Goal: Book appointment/travel/reservation

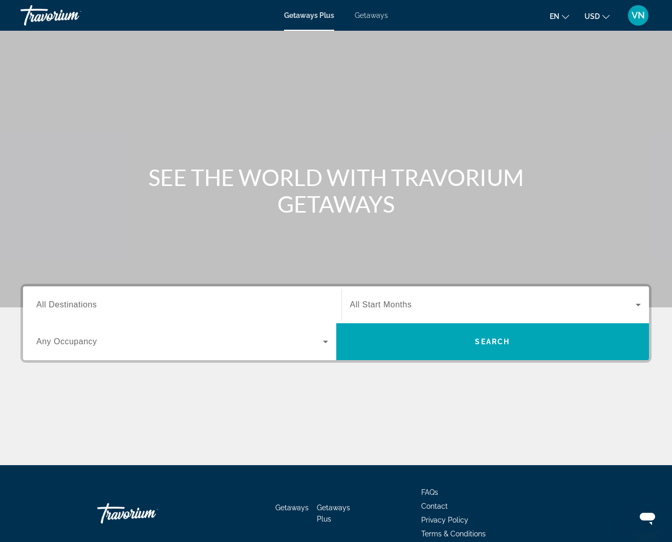
click at [363, 13] on span "Getaways" at bounding box center [371, 15] width 33 height 8
click at [122, 304] on input "Destination All Destinations" at bounding box center [182, 305] width 292 height 12
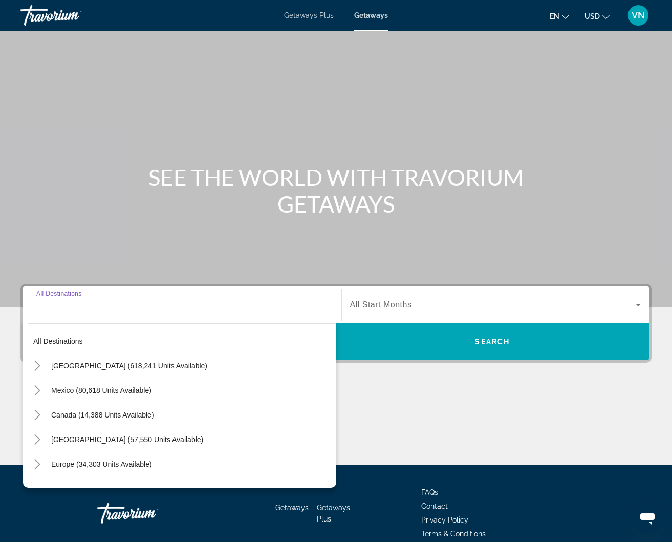
scroll to position [49, 0]
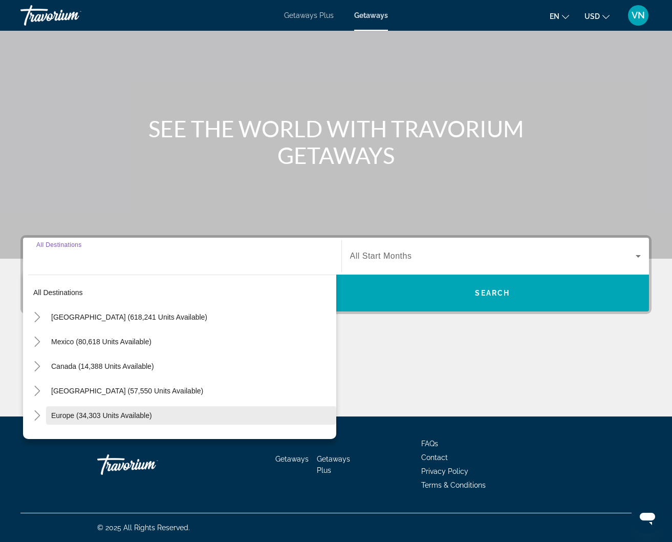
click at [67, 414] on span "Europe (34,303 units available)" at bounding box center [101, 415] width 101 height 8
type input "**********"
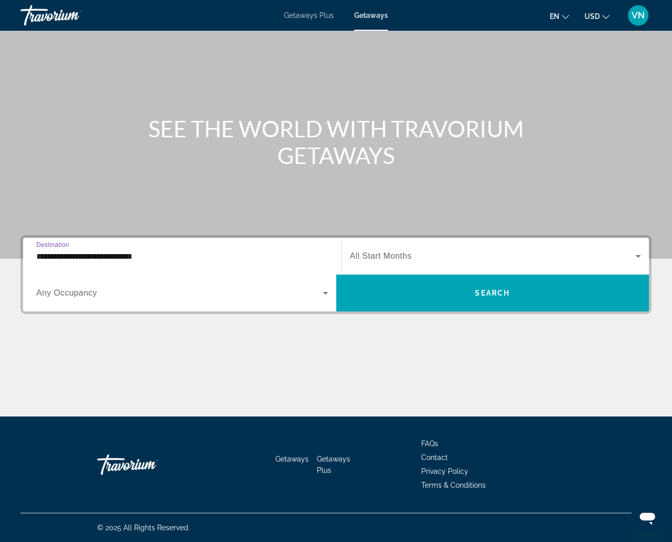
click at [640, 251] on icon "Search widget" at bounding box center [638, 256] width 12 height 12
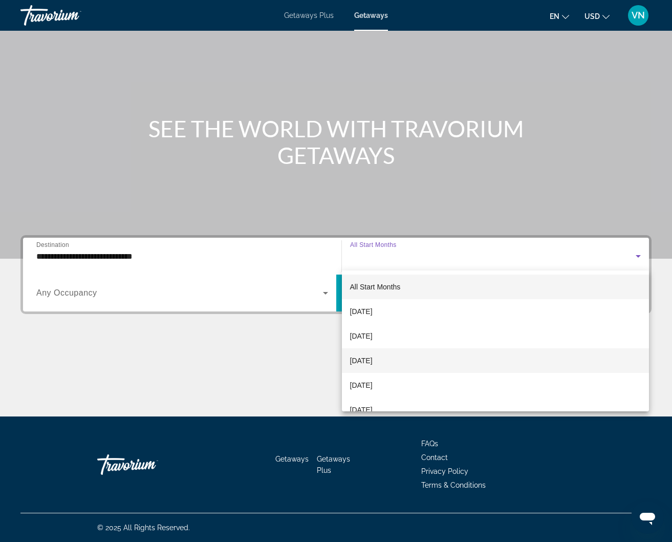
click at [433, 361] on mat-option "[DATE]" at bounding box center [496, 360] width 308 height 25
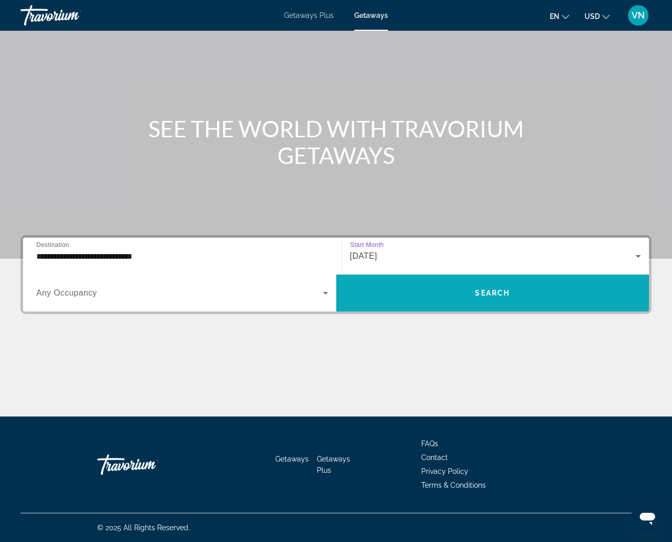
click at [409, 292] on span "Search widget" at bounding box center [492, 293] width 313 height 25
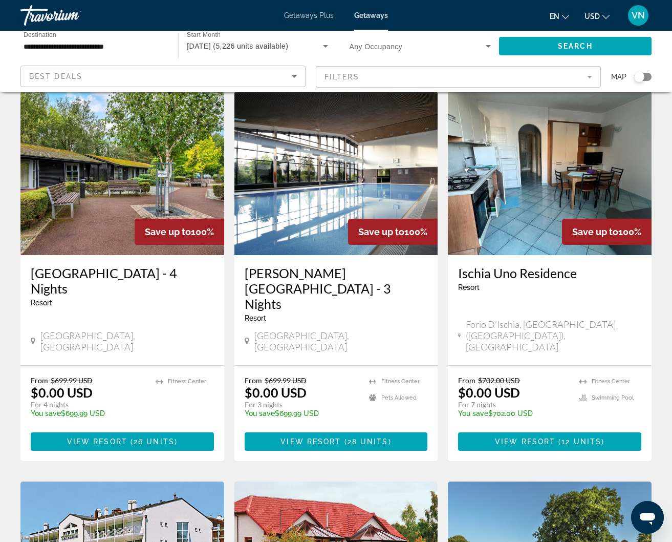
scroll to position [415, 0]
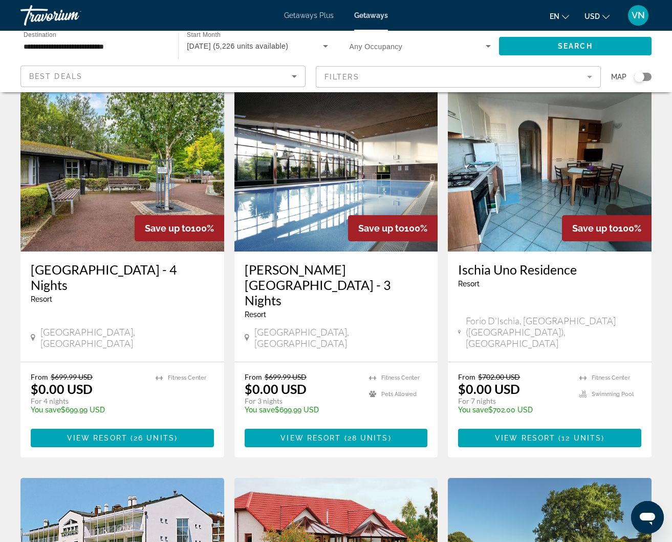
click at [494, 262] on h3 "Ischia Uno Residence" at bounding box center [549, 269] width 183 height 15
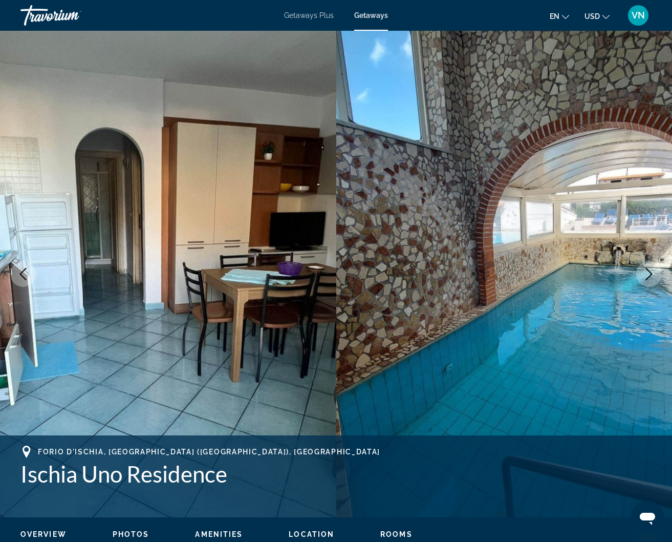
click at [645, 272] on icon "Next image" at bounding box center [649, 274] width 12 height 12
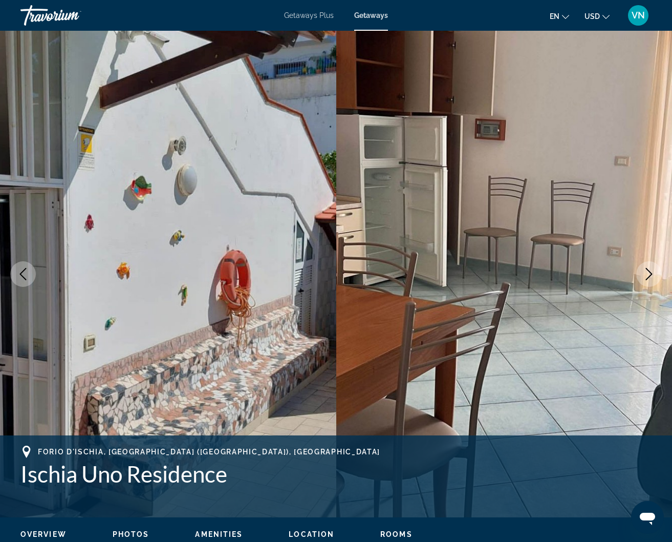
click at [645, 272] on icon "Next image" at bounding box center [649, 274] width 12 height 12
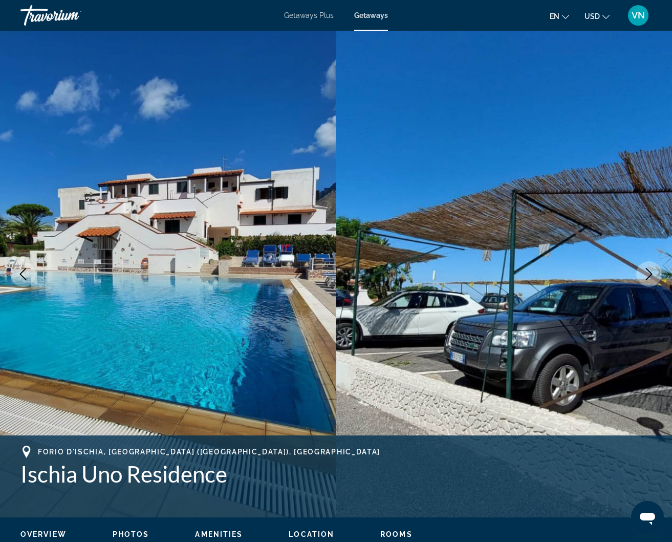
click at [645, 272] on icon "Next image" at bounding box center [649, 274] width 12 height 12
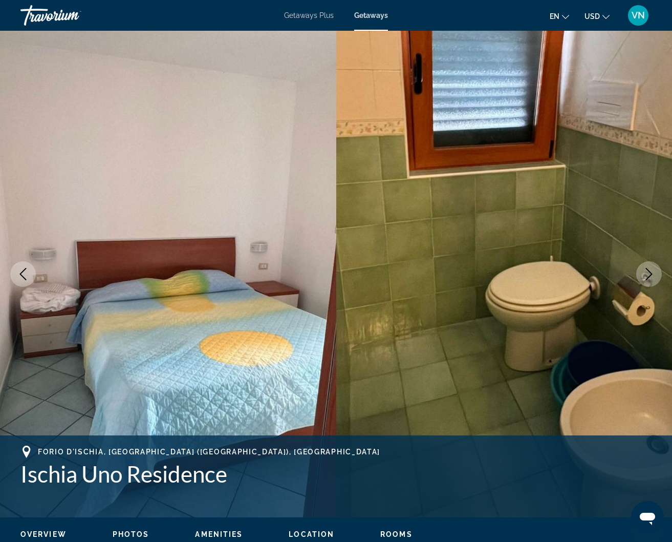
click at [645, 272] on icon "Next image" at bounding box center [649, 274] width 12 height 12
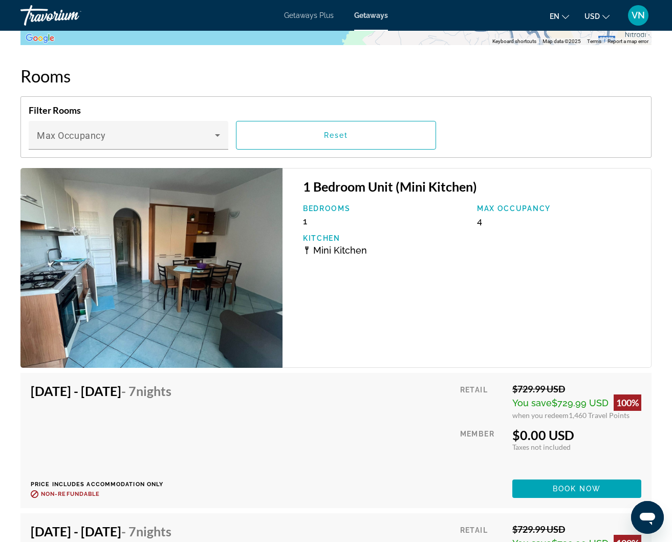
scroll to position [1998, 0]
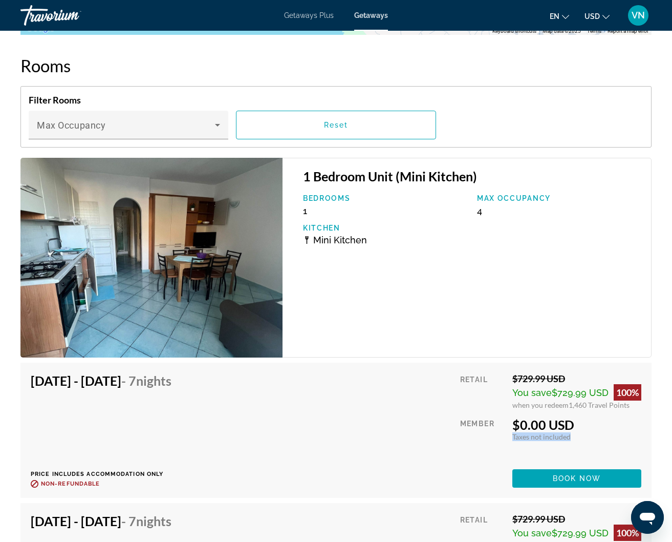
drag, startPoint x: 508, startPoint y: 430, endPoint x: 569, endPoint y: 429, distance: 60.9
click at [570, 430] on div "Retail $729.99 USD You save $729.99 USD 100% when you redeem 1,460 Travel Point…" at bounding box center [550, 430] width 181 height 115
click at [561, 466] on span "Main content" at bounding box center [576, 478] width 129 height 25
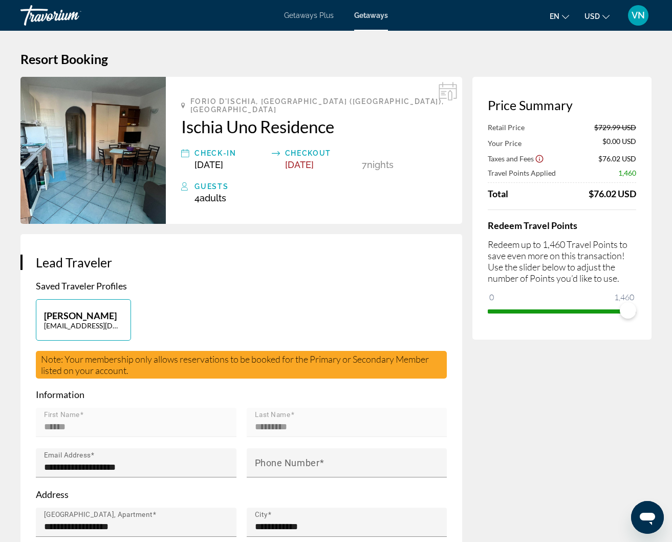
drag, startPoint x: 492, startPoint y: 196, endPoint x: 641, endPoint y: 198, distance: 149.0
click at [641, 198] on div "Price Summary Retail Price $729.99 USD Your Price $0.00 USD Taxes and Fees $76.…" at bounding box center [562, 208] width 179 height 263
click at [607, 297] on div "Redeem Travel Points Redeem up to 1,460 Travel Points to save even more on this…" at bounding box center [562, 264] width 148 height 110
click at [607, 296] on div "Redeem Travel Points Redeem up to 1,460 Travel Points to save even more on this…" at bounding box center [562, 264] width 148 height 110
drag, startPoint x: 602, startPoint y: 296, endPoint x: 637, endPoint y: 297, distance: 35.3
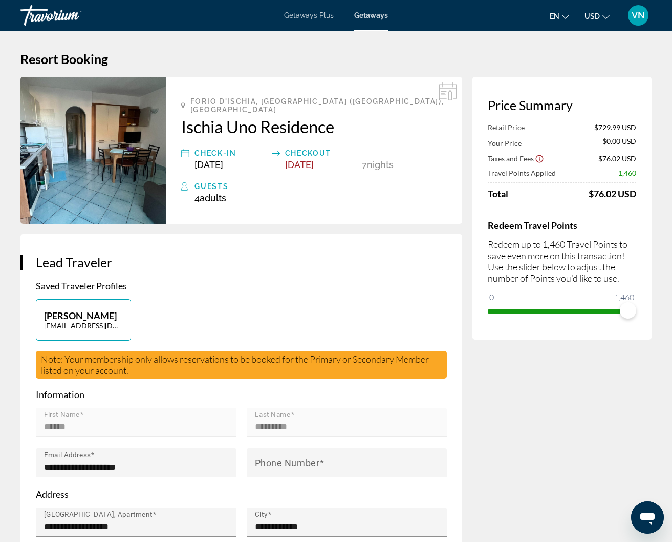
click at [637, 297] on div "Price Summary Retail Price $729.99 USD Your Price $0.00 USD Taxes and Fees $76.…" at bounding box center [562, 208] width 179 height 263
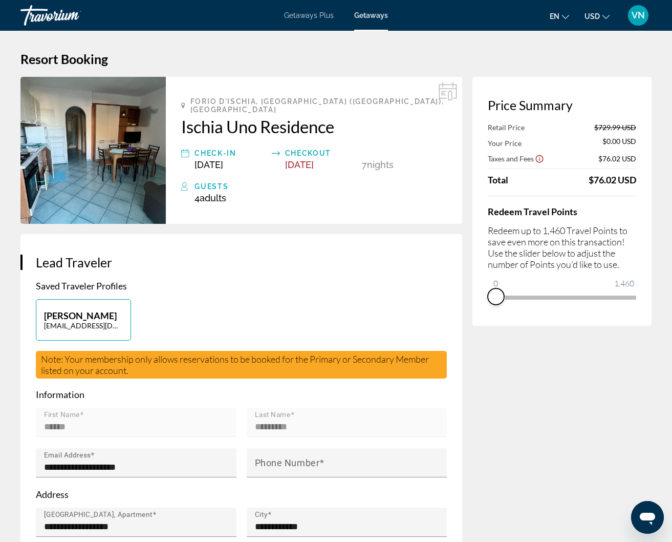
drag, startPoint x: 632, startPoint y: 311, endPoint x: 444, endPoint y: 310, distance: 187.9
drag, startPoint x: 492, startPoint y: 281, endPoint x: 647, endPoint y: 281, distance: 154.6
click at [645, 281] on div "Price Summary Your Price $729.99 USD Taxes and Fees $134.42 USD Travel Points A…" at bounding box center [562, 201] width 179 height 249
